Goal: Task Accomplishment & Management: Manage account settings

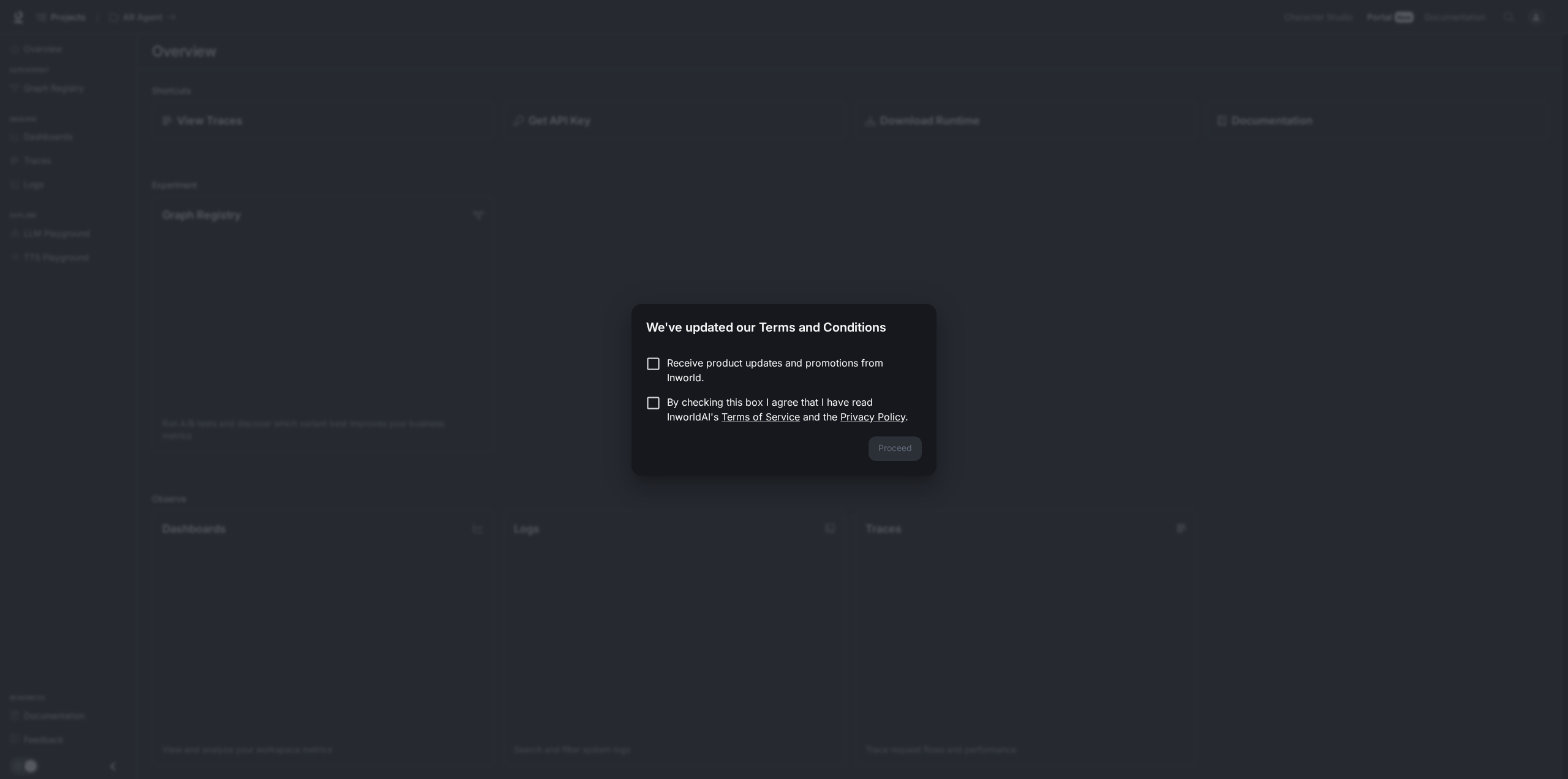
click at [867, 492] on div "We've updated our Terms and Conditions Receive product updates and promotions f…" at bounding box center [784, 389] width 1568 height 779
click at [888, 450] on button "Proceed" at bounding box center [894, 448] width 53 height 25
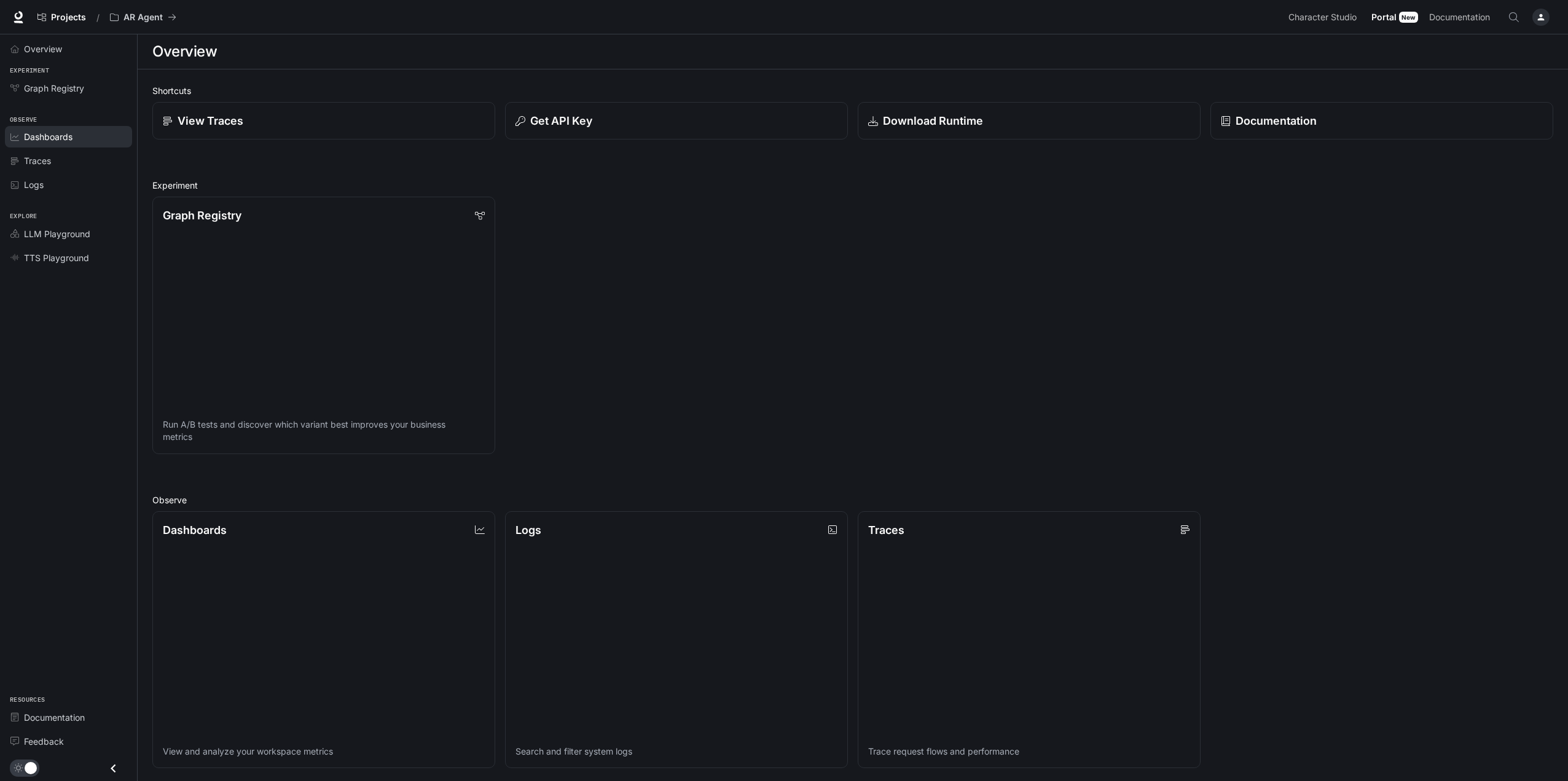
click at [43, 133] on span "Dashboards" at bounding box center [48, 136] width 49 height 13
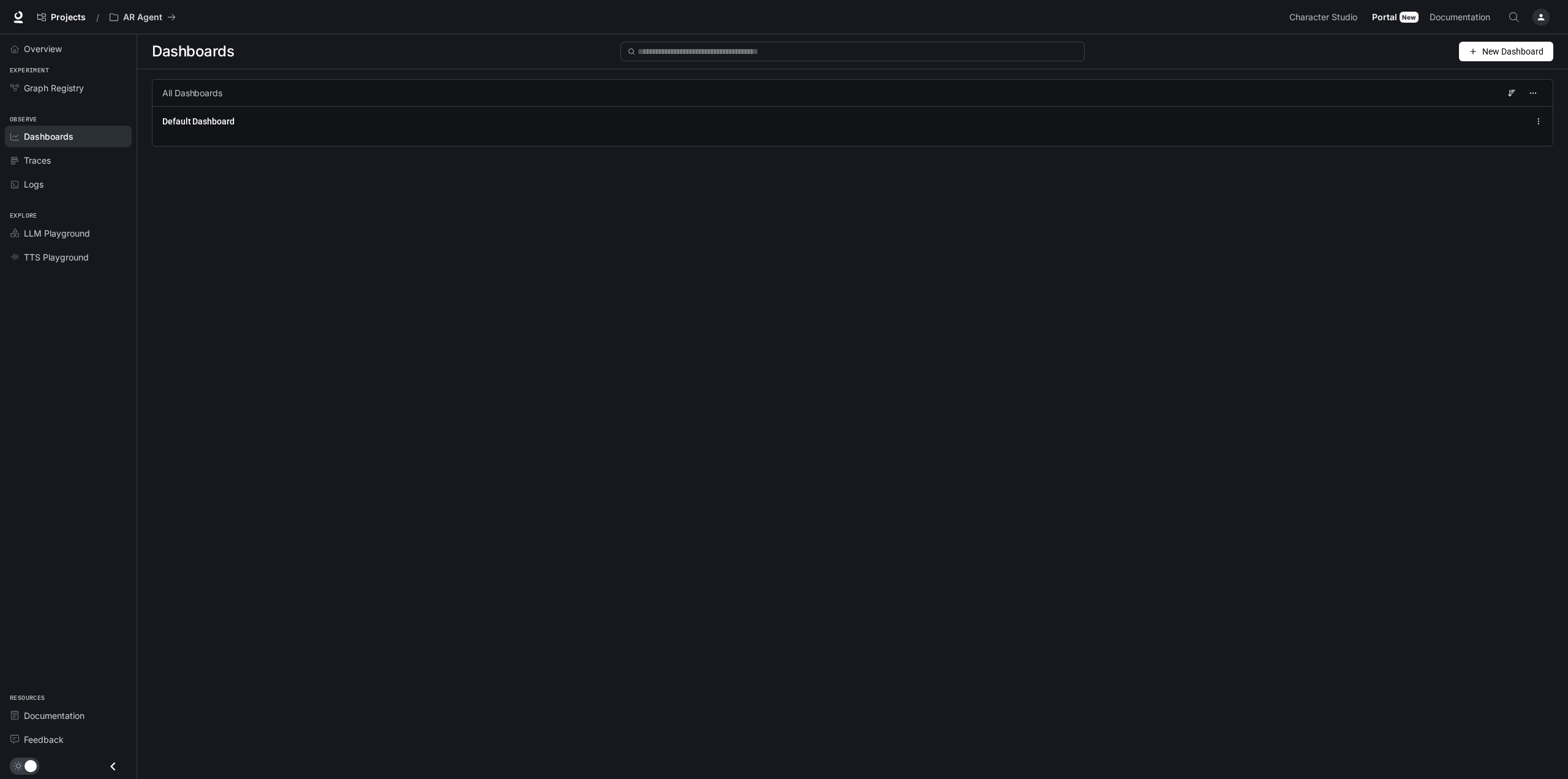
click at [1550, 14] on button "button" at bounding box center [1541, 17] width 25 height 25
click at [1405, 91] on span "Billing" at bounding box center [1463, 91] width 158 height 12
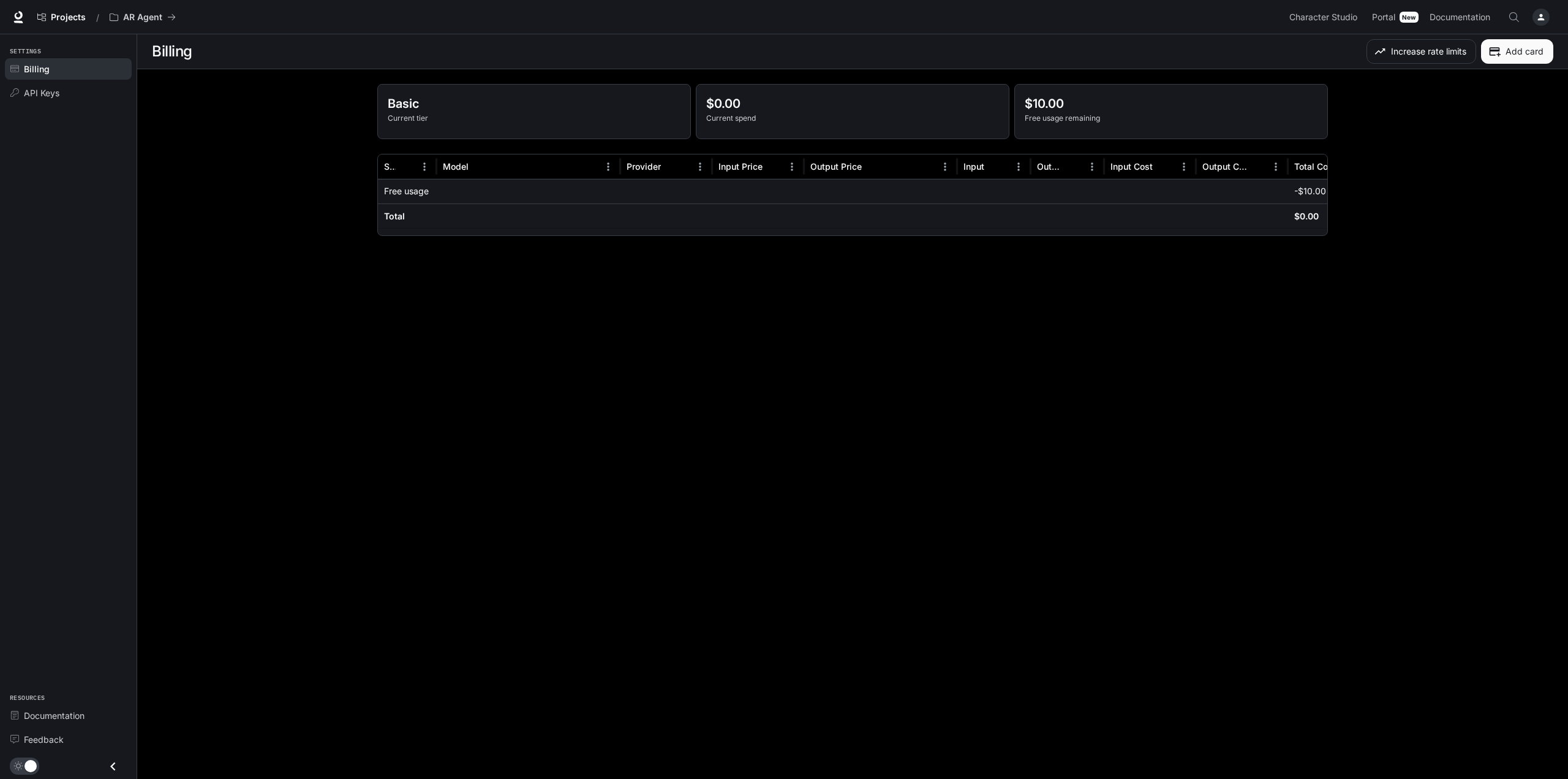
click at [1540, 12] on div "button" at bounding box center [1540, 17] width 17 height 17
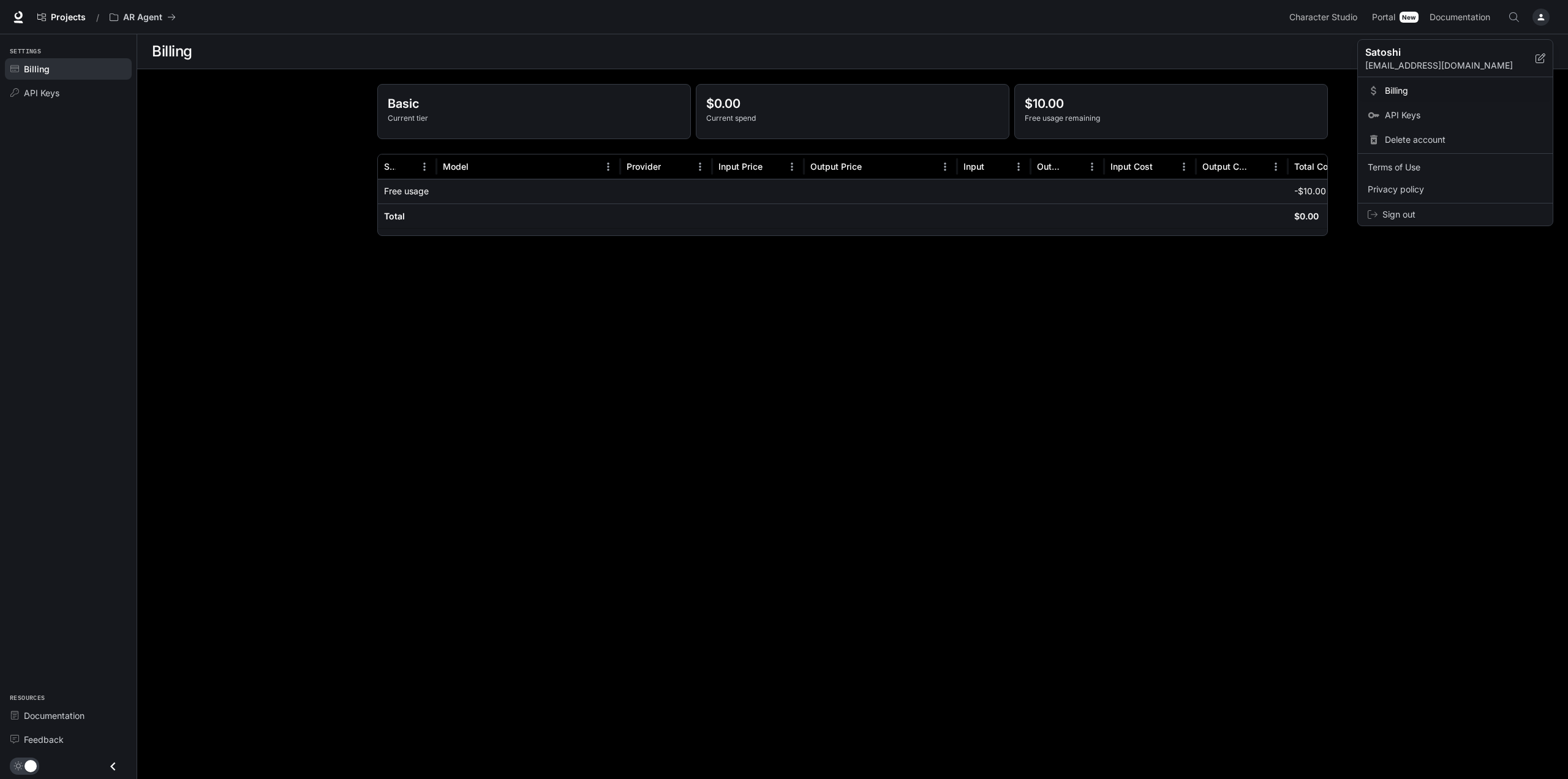
click at [71, 95] on div at bounding box center [784, 389] width 1568 height 779
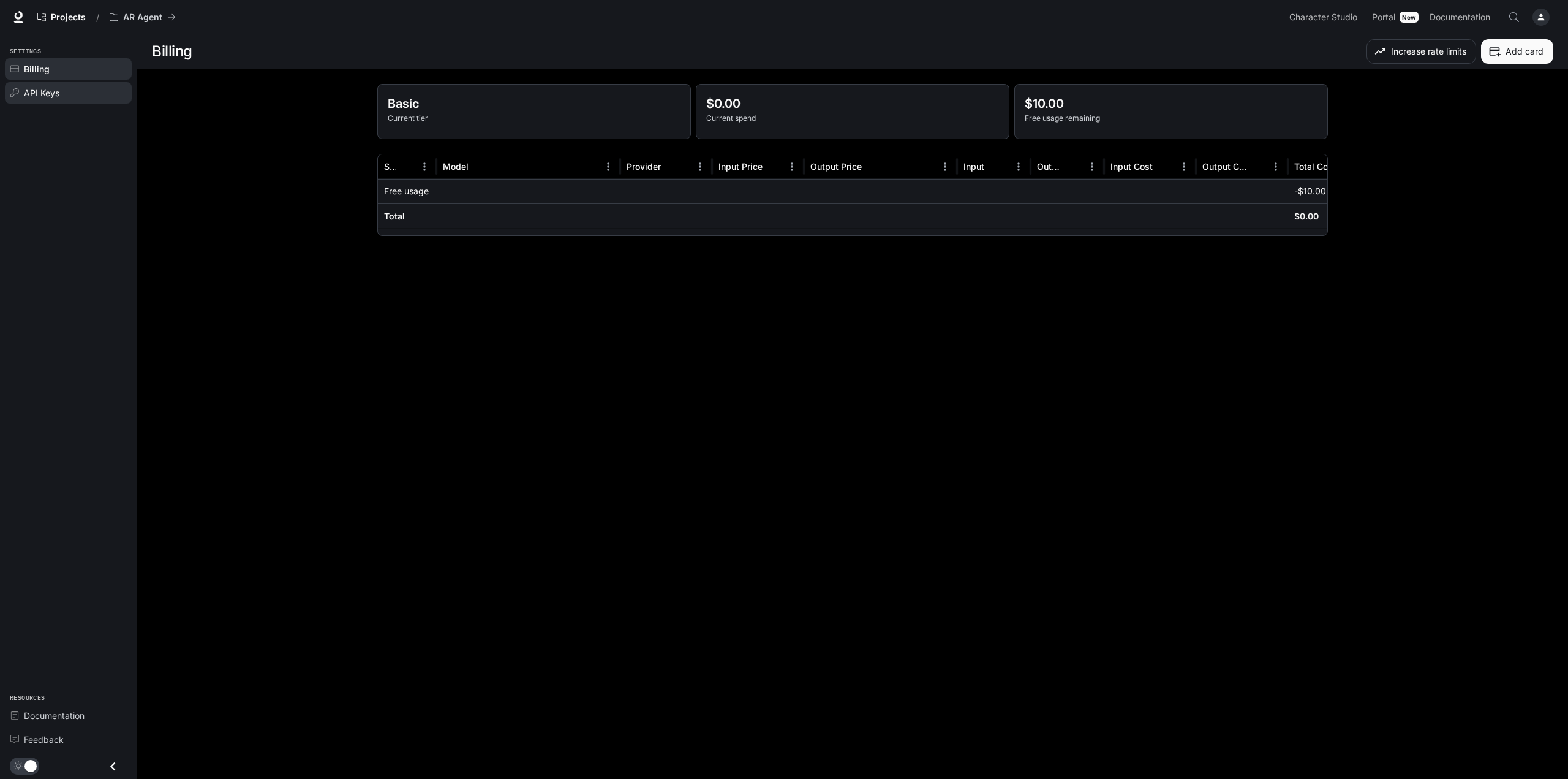
click at [57, 87] on span "API Keys" at bounding box center [42, 93] width 36 height 13
drag, startPoint x: 262, startPoint y: 165, endPoint x: 269, endPoint y: 168, distance: 7.6
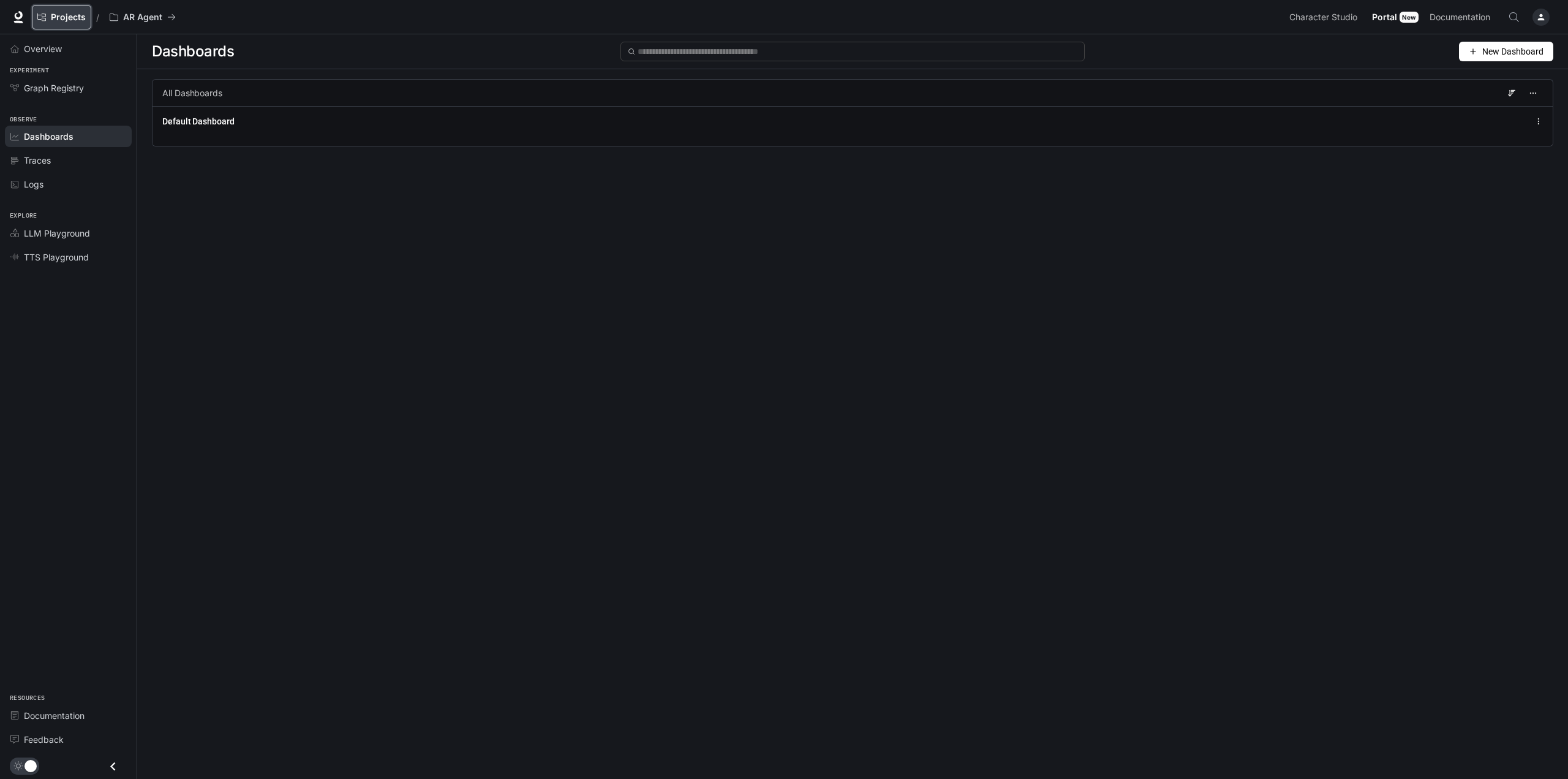
click at [69, 18] on span "Projects" at bounding box center [68, 17] width 35 height 10
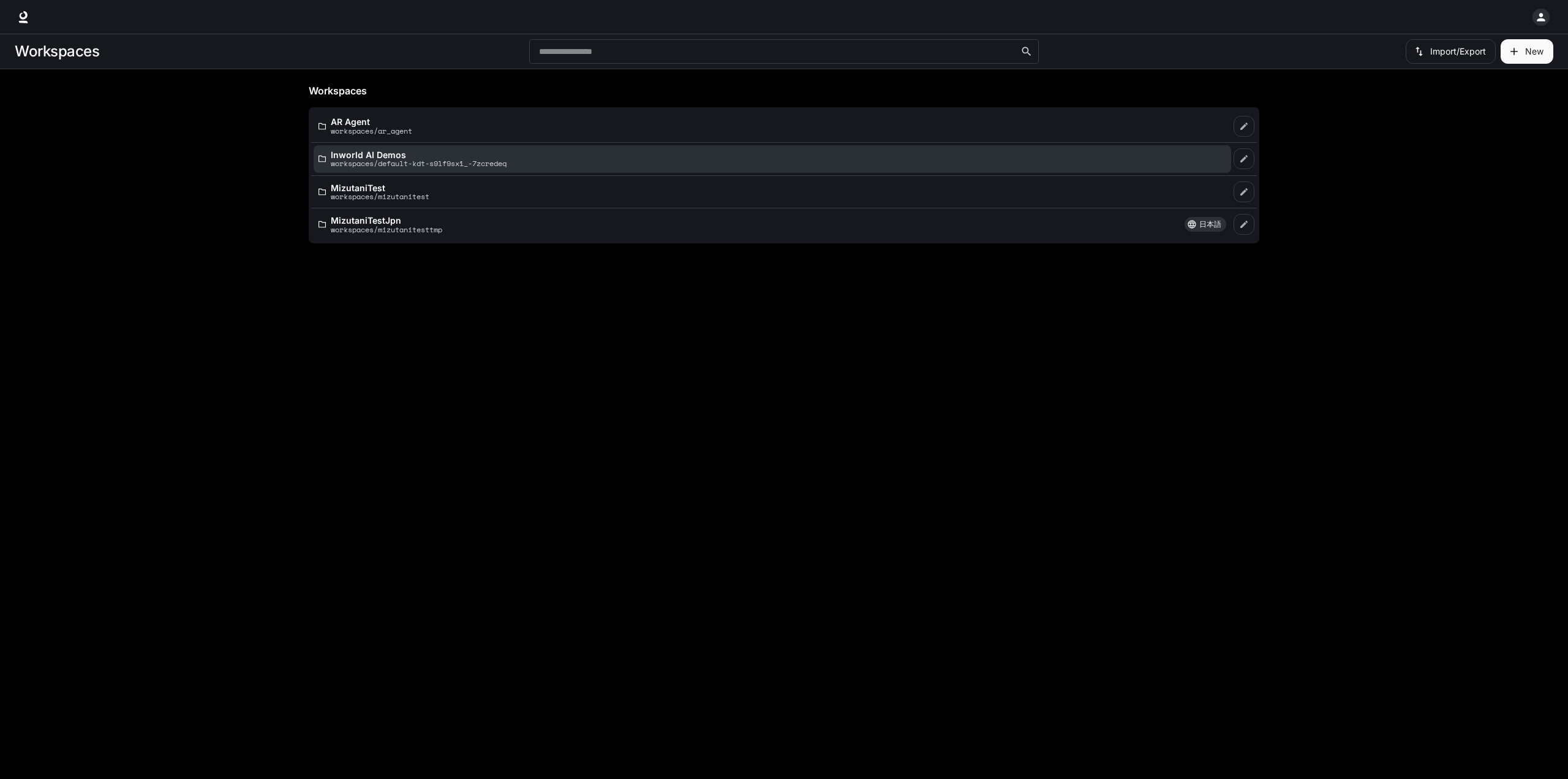
click at [394, 160] on p "workspaces/default-kdt-s9lf9sx1_-7zcredeq" at bounding box center [419, 164] width 175 height 8
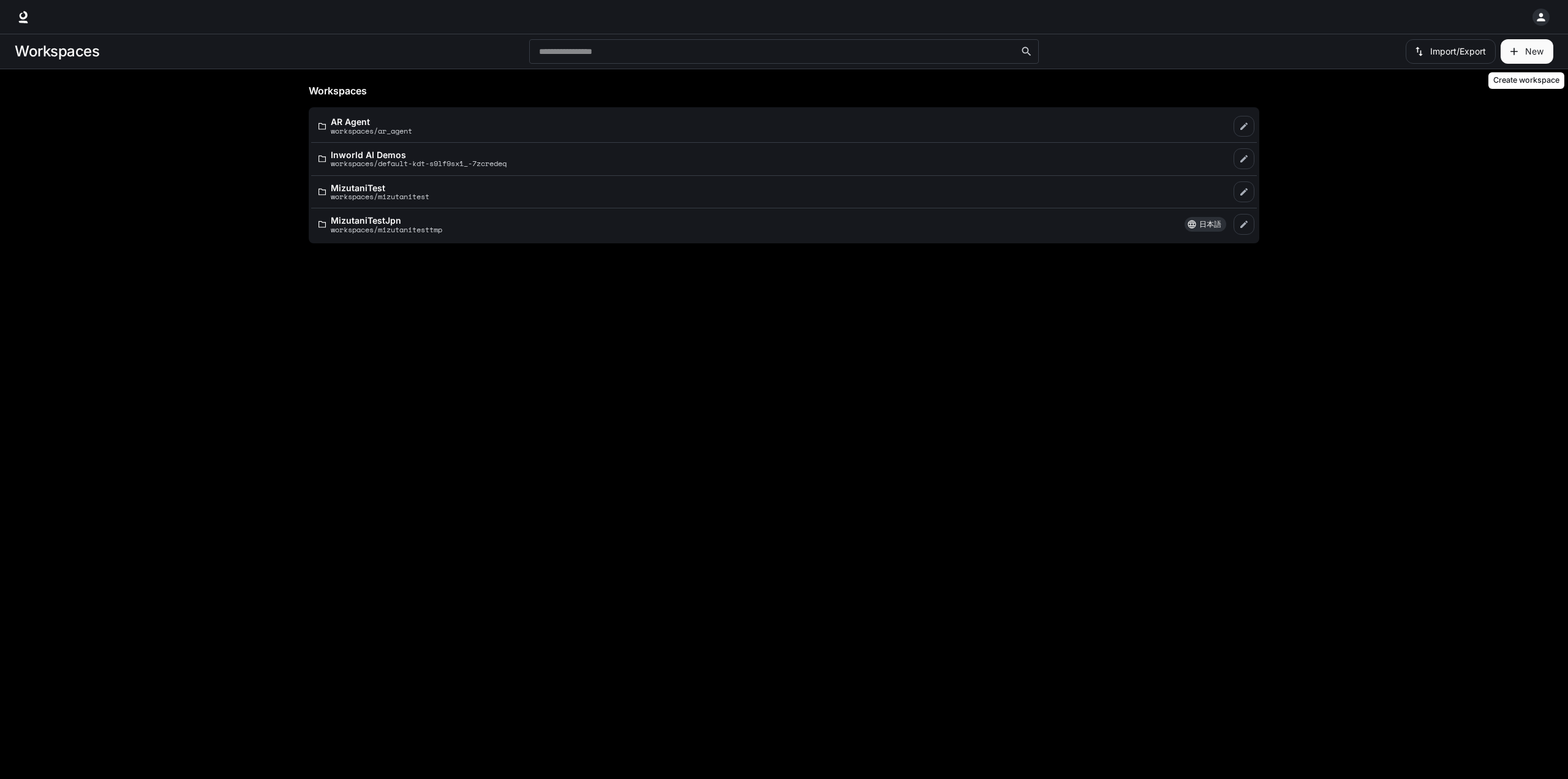
click at [1524, 48] on button "New" at bounding box center [1526, 51] width 53 height 25
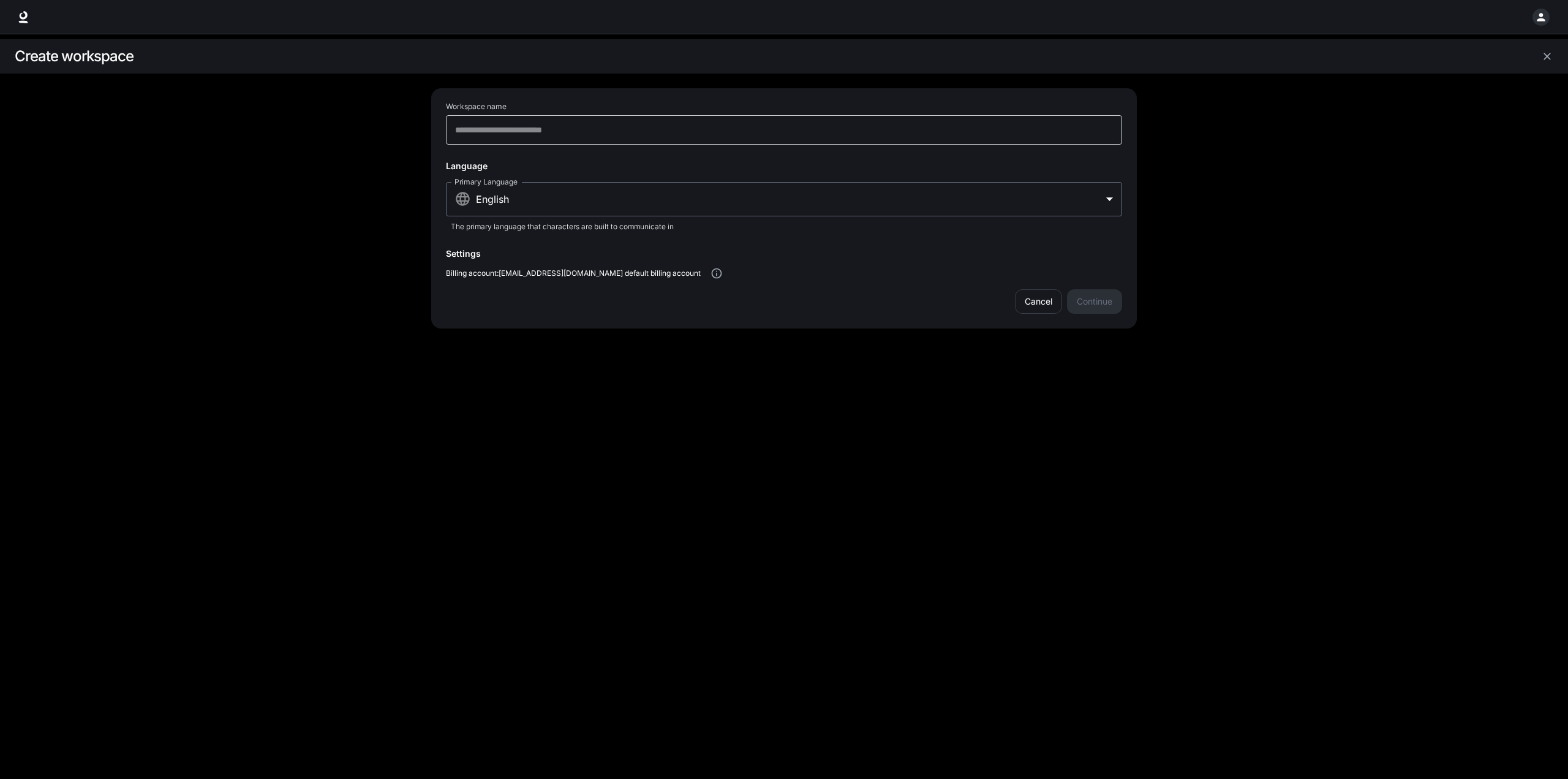
click at [558, 137] on div "​" at bounding box center [784, 130] width 676 height 29
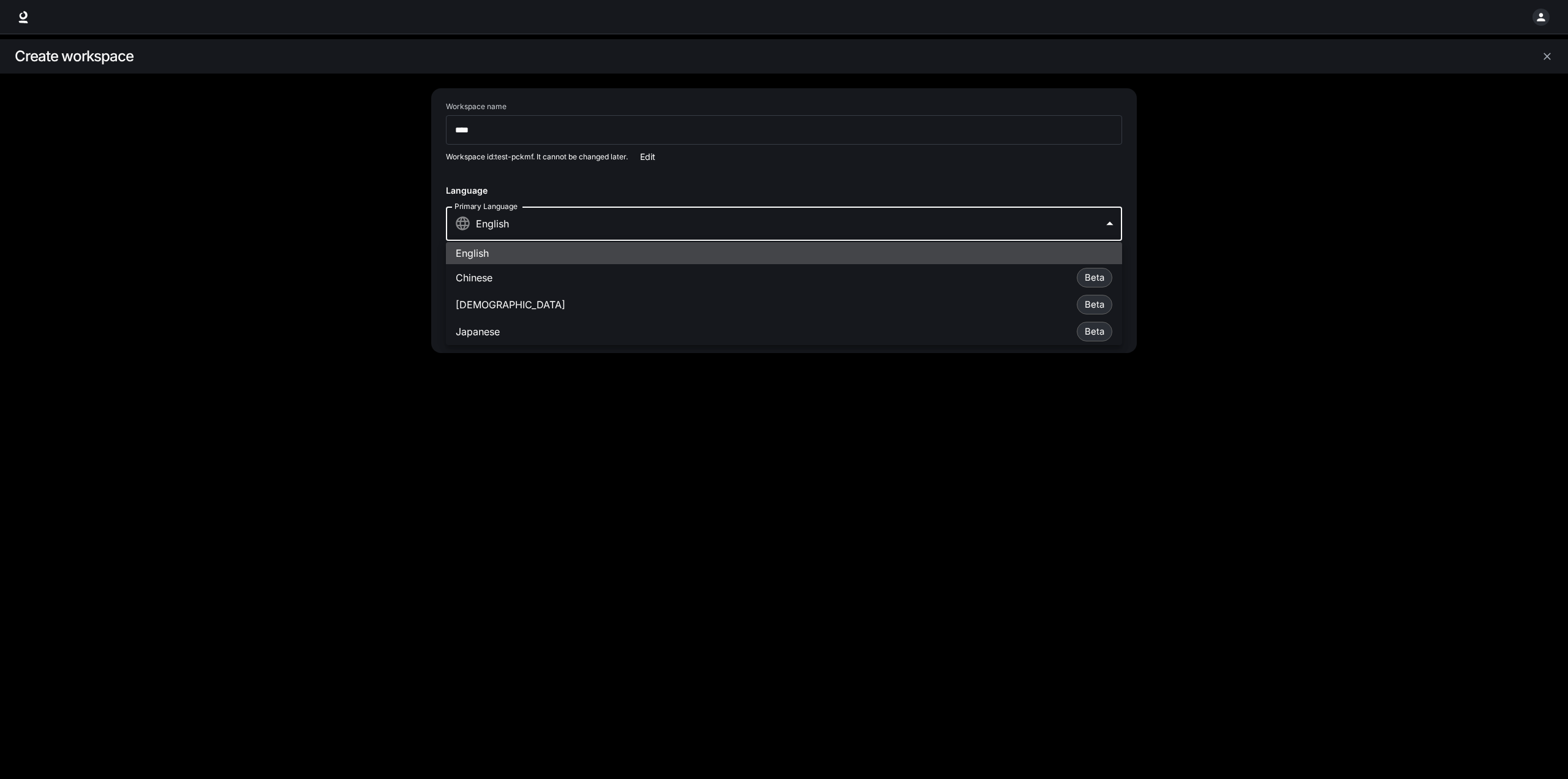
click at [608, 227] on body "**********" at bounding box center [784, 389] width 1568 height 779
click at [574, 380] on div at bounding box center [784, 389] width 1568 height 779
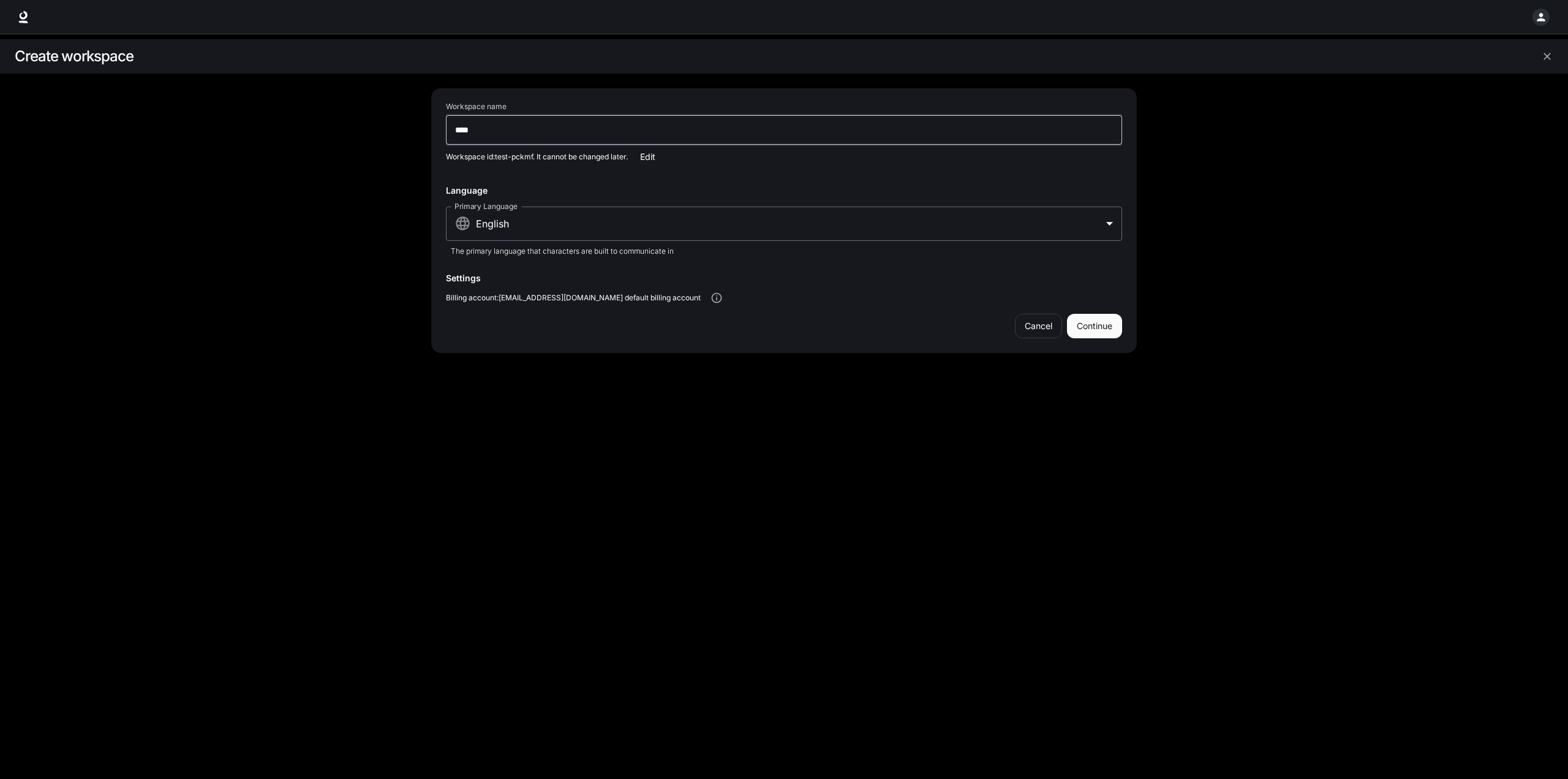
drag, startPoint x: 496, startPoint y: 135, endPoint x: 410, endPoint y: 132, distance: 86.1
click at [410, 132] on div "**********" at bounding box center [784, 195] width 1568 height 314
type input "**********"
click at [1089, 324] on button "Continue" at bounding box center [1094, 326] width 55 height 25
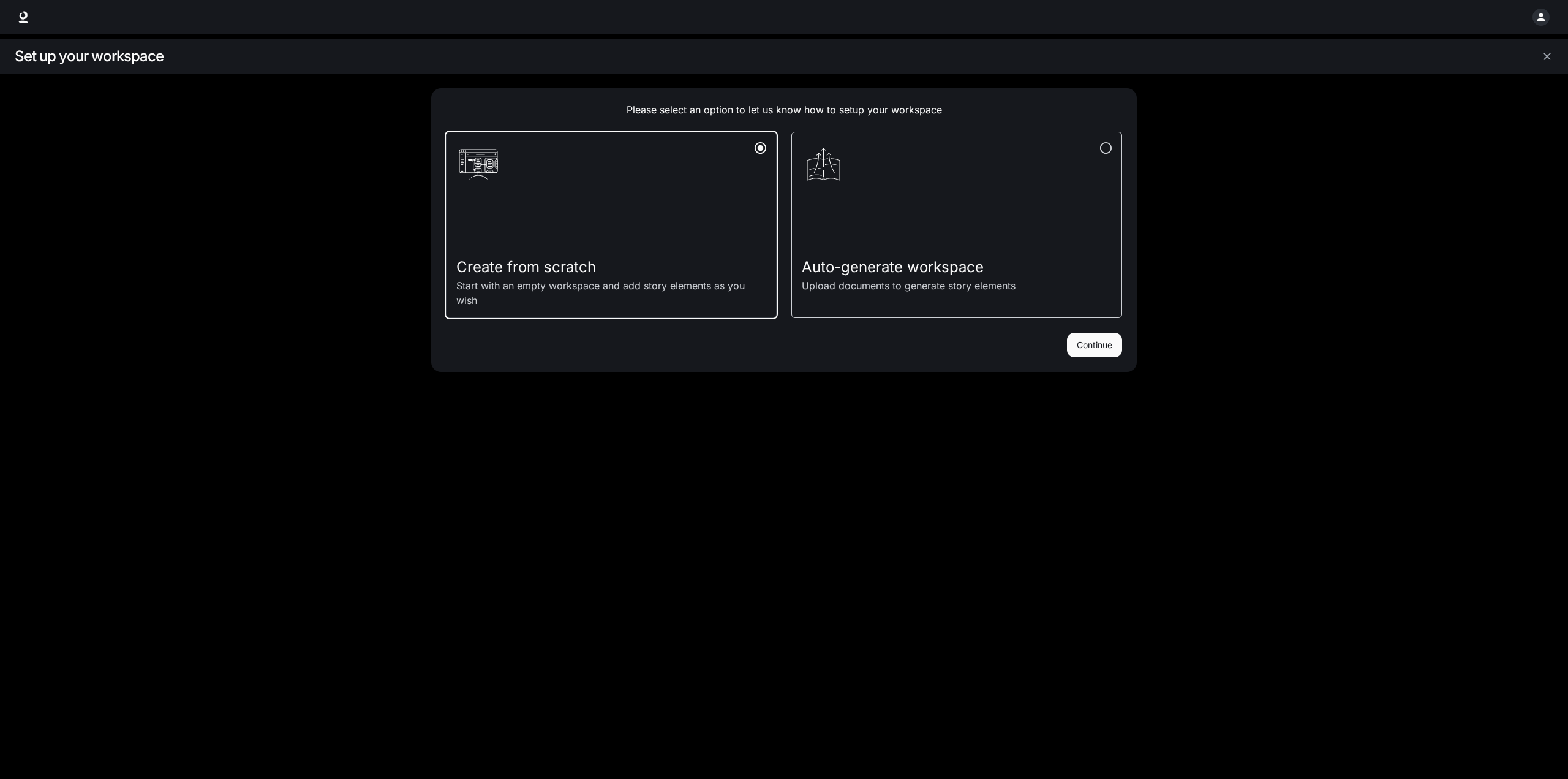
click at [997, 283] on p "Upload documents to generate story elements" at bounding box center [908, 292] width 213 height 29
click at [633, 281] on p "Start with an empty workspace and add story elements as you wish" at bounding box center [601, 292] width 290 height 29
click at [1104, 352] on button "Continue" at bounding box center [1094, 345] width 55 height 25
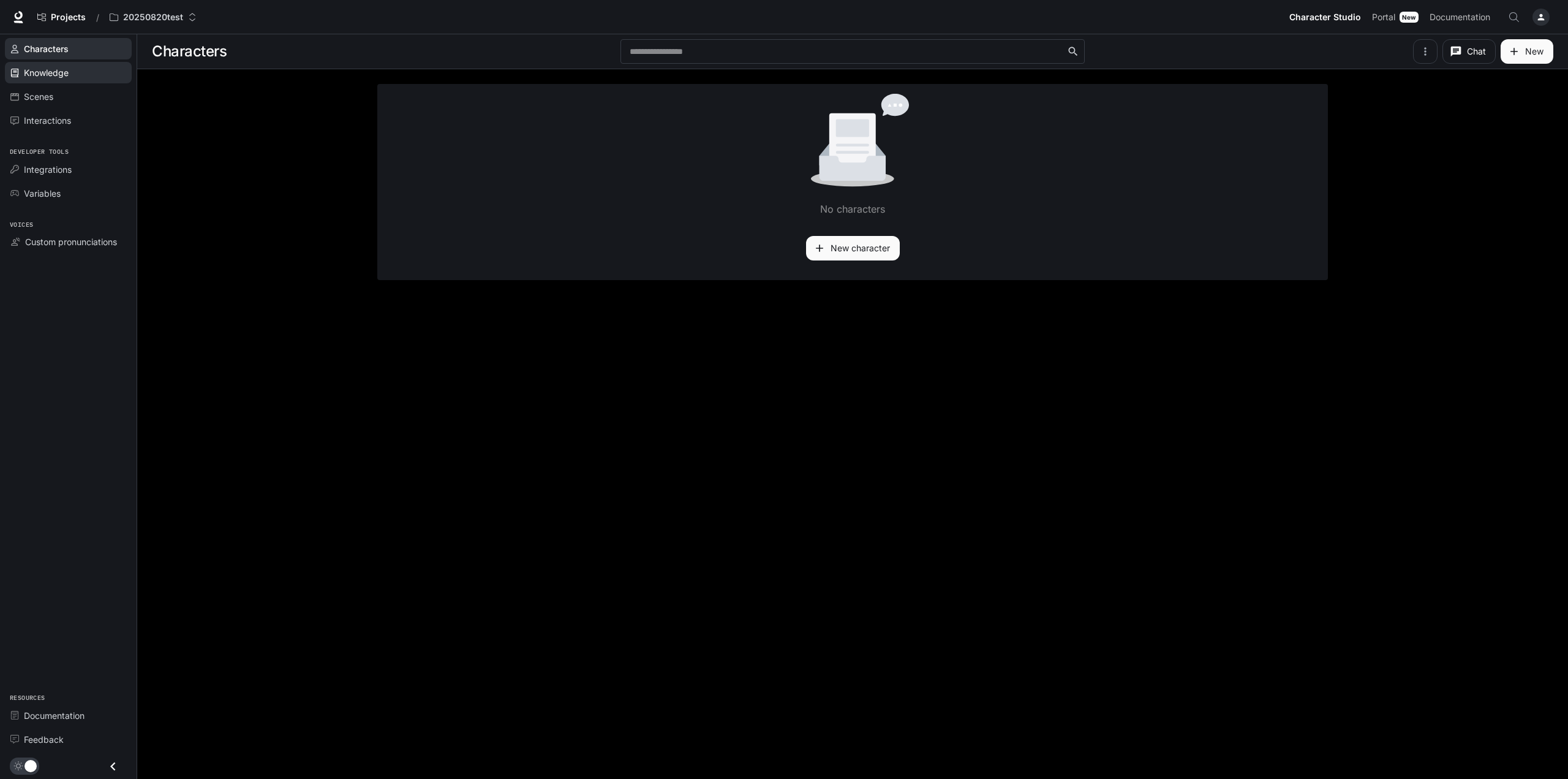
click at [58, 76] on span "Knowledge" at bounding box center [46, 72] width 45 height 13
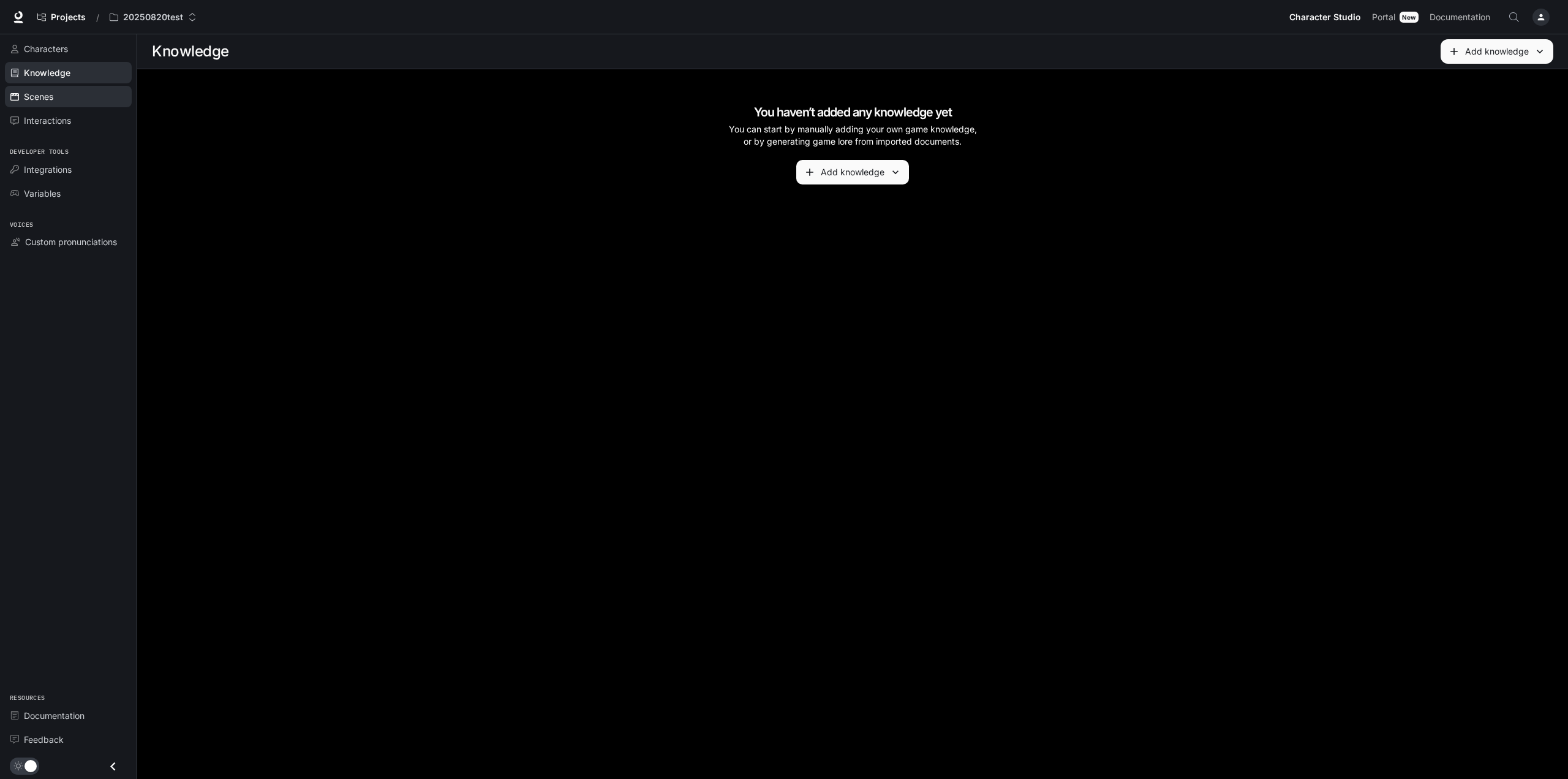
click at [65, 95] on div "Scenes" at bounding box center [75, 96] width 103 height 13
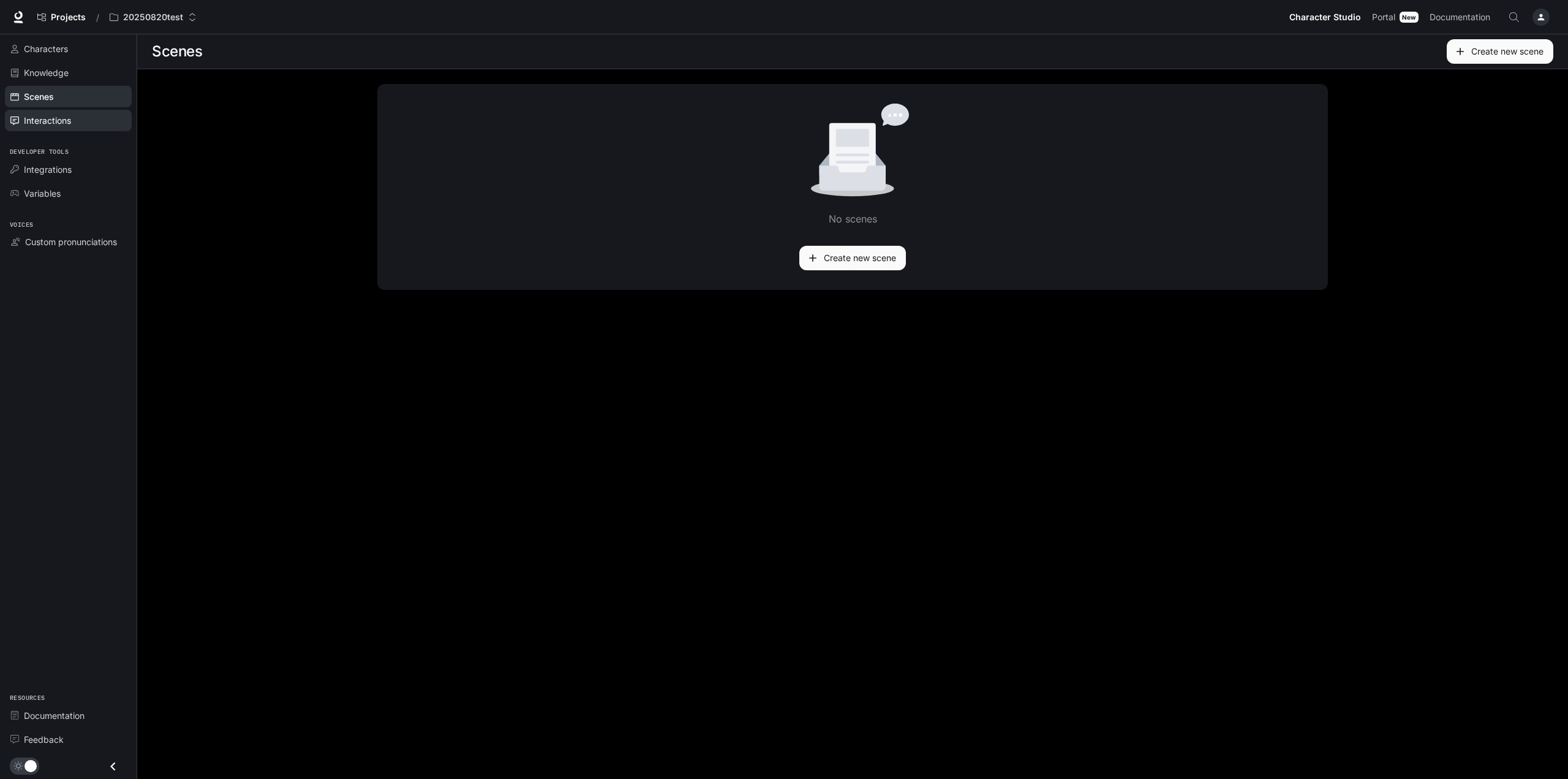
click at [70, 122] on span "Interactions" at bounding box center [47, 120] width 47 height 13
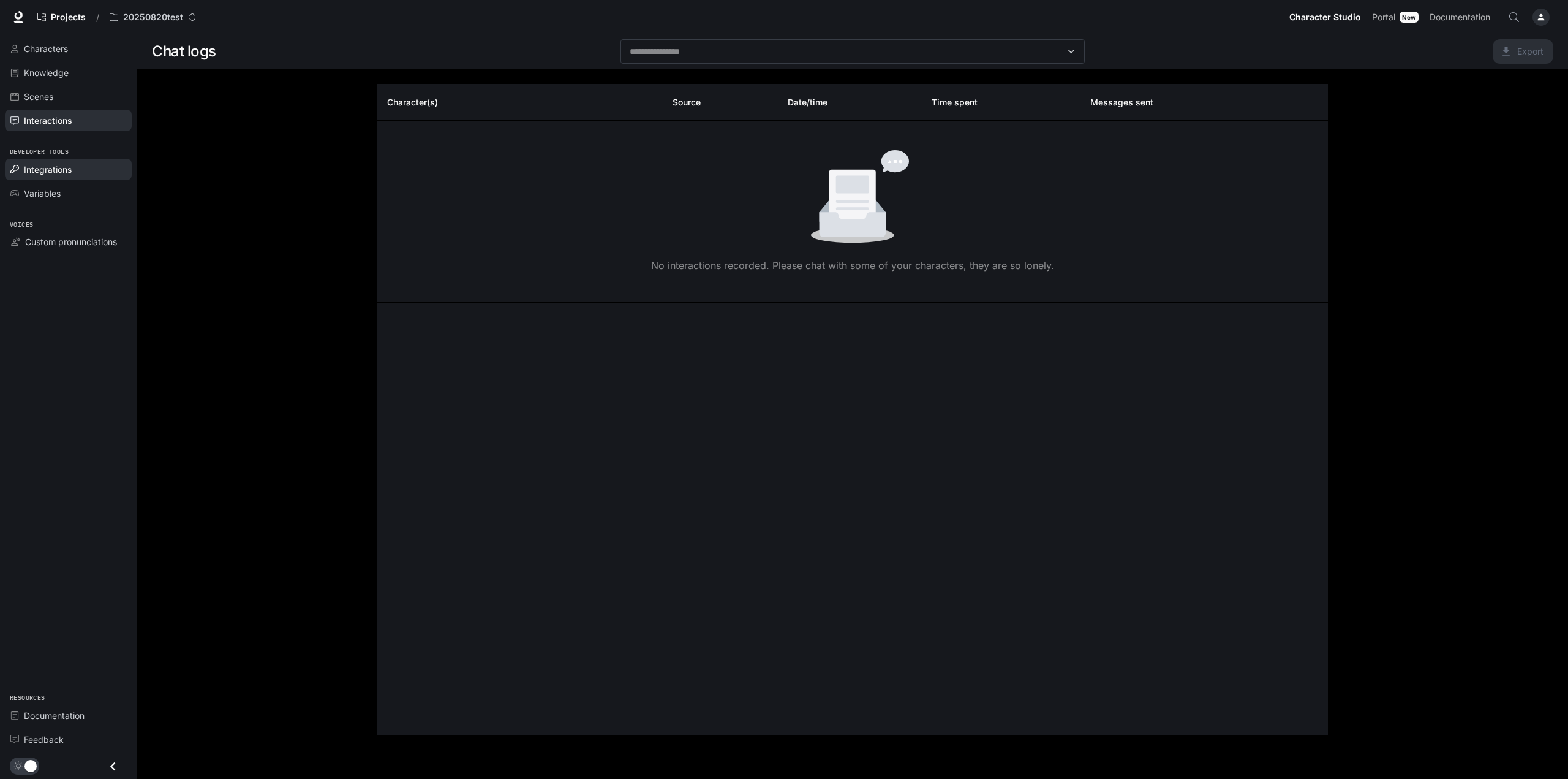
click at [90, 171] on div "Integrations" at bounding box center [75, 169] width 103 height 13
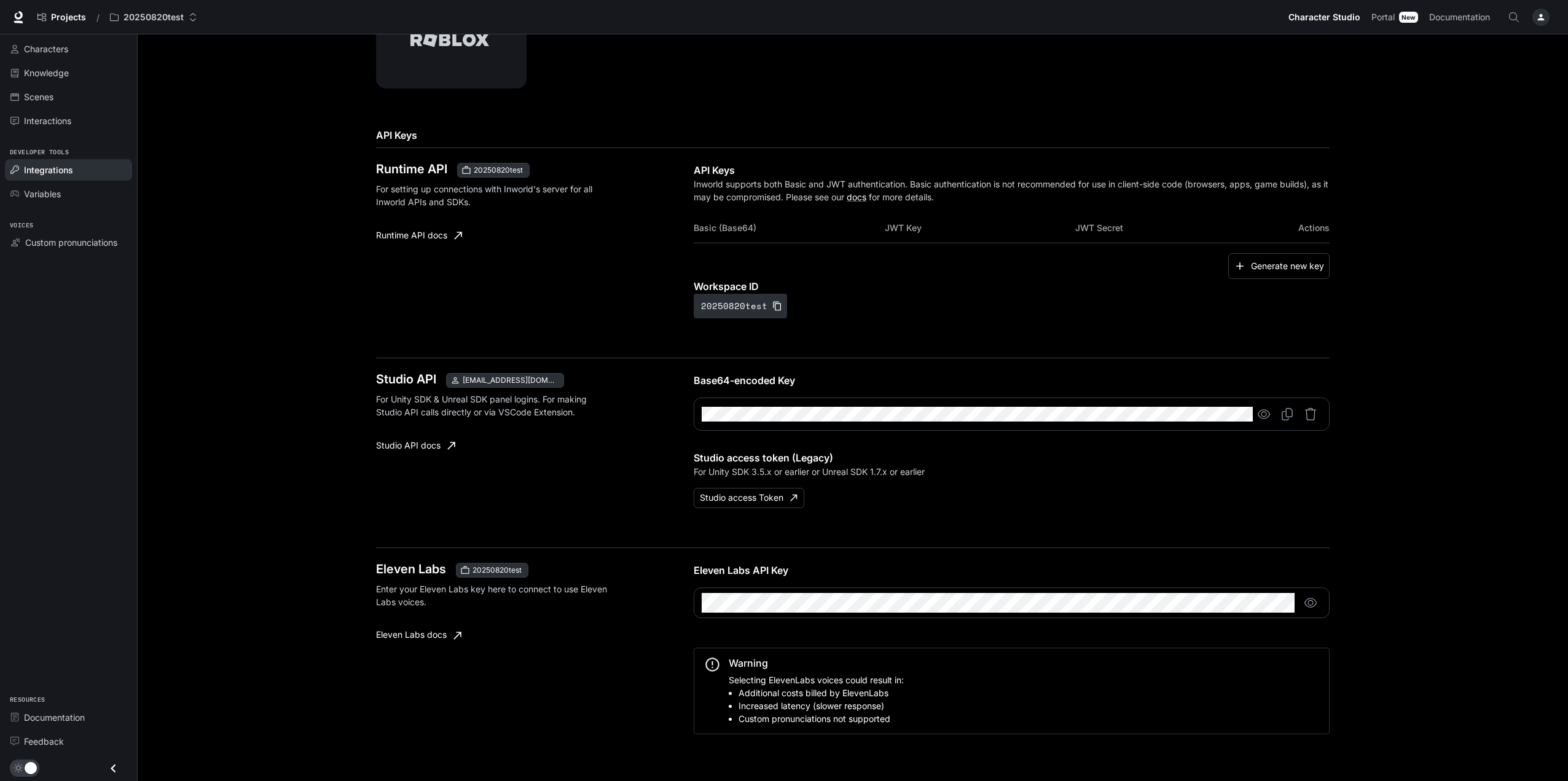
scroll to position [385, 0]
